Goal: Go to known website: Access a specific website the user already knows

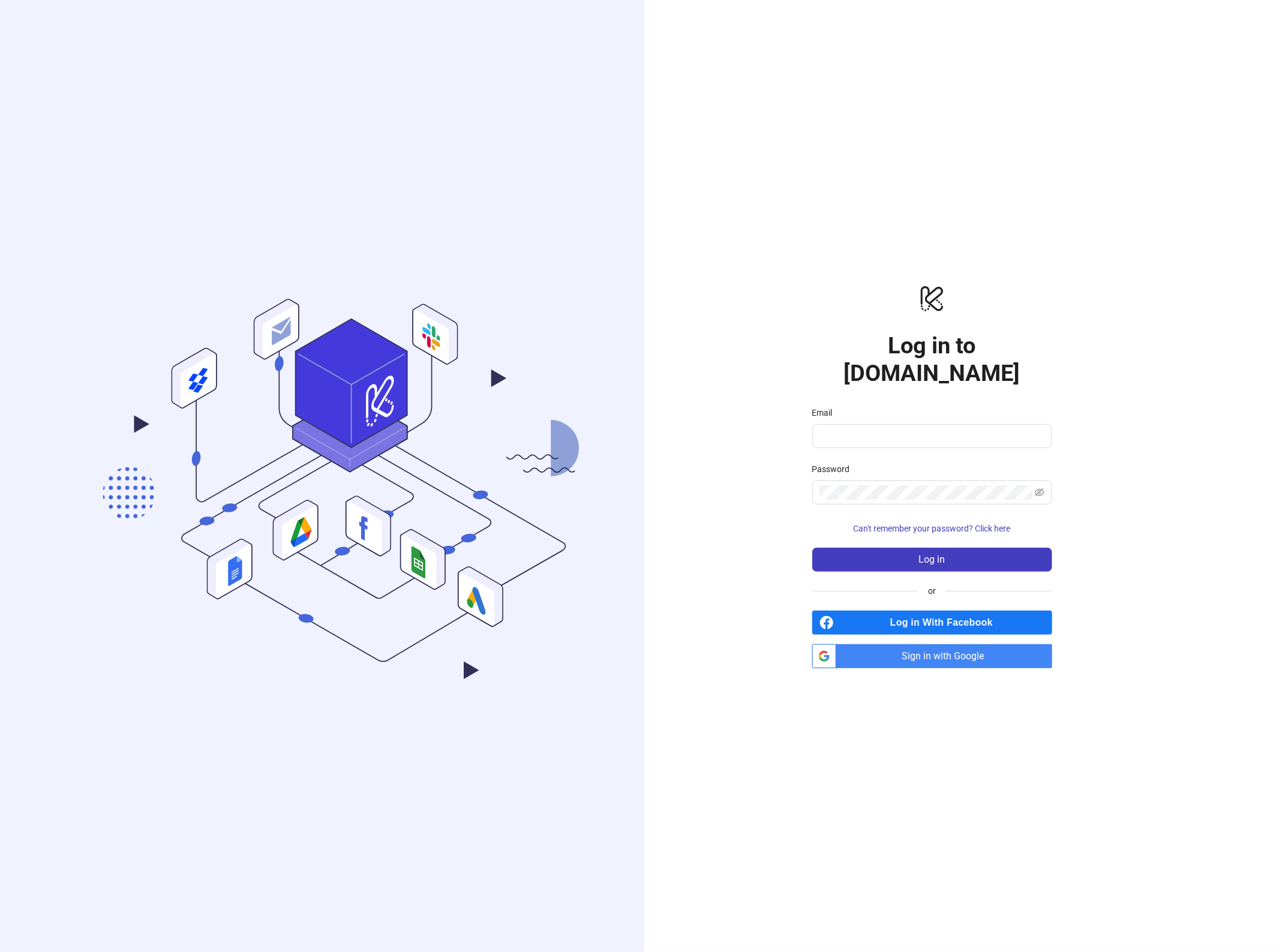
click at [943, 649] on span "Sign in with Google" at bounding box center [946, 656] width 211 height 24
click at [940, 644] on span "Sign in with Google" at bounding box center [946, 656] width 211 height 24
click at [935, 646] on span "Sign in with Google" at bounding box center [946, 656] width 211 height 24
